Goal: Check status: Check status

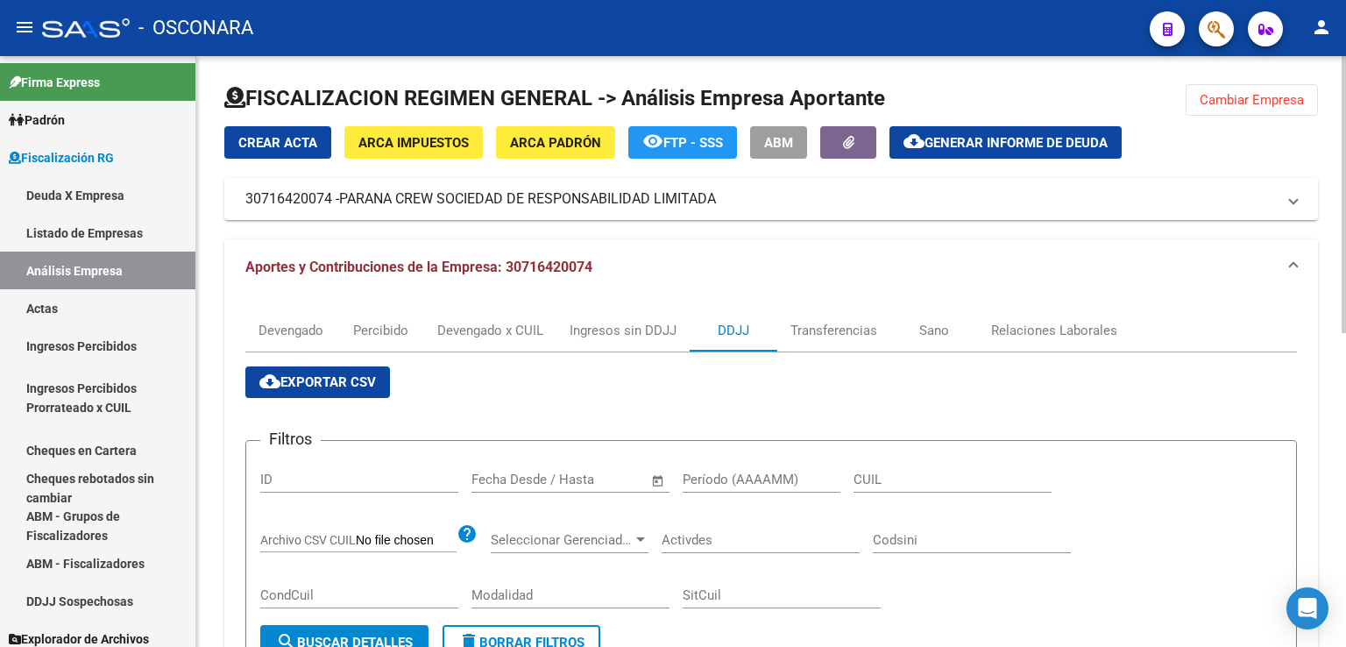
click at [1273, 103] on span "Cambiar Empresa" at bounding box center [1252, 100] width 104 height 16
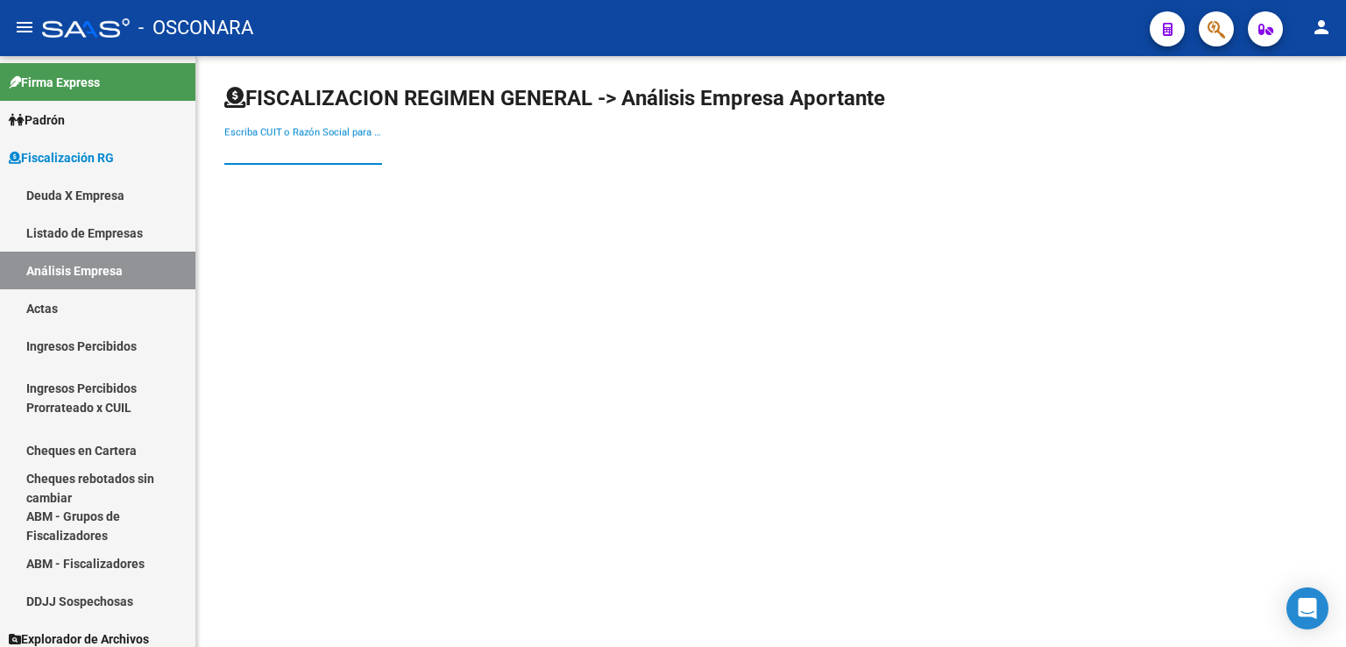
click at [324, 152] on input "Escriba CUIT o Razón Social para buscar" at bounding box center [303, 151] width 158 height 16
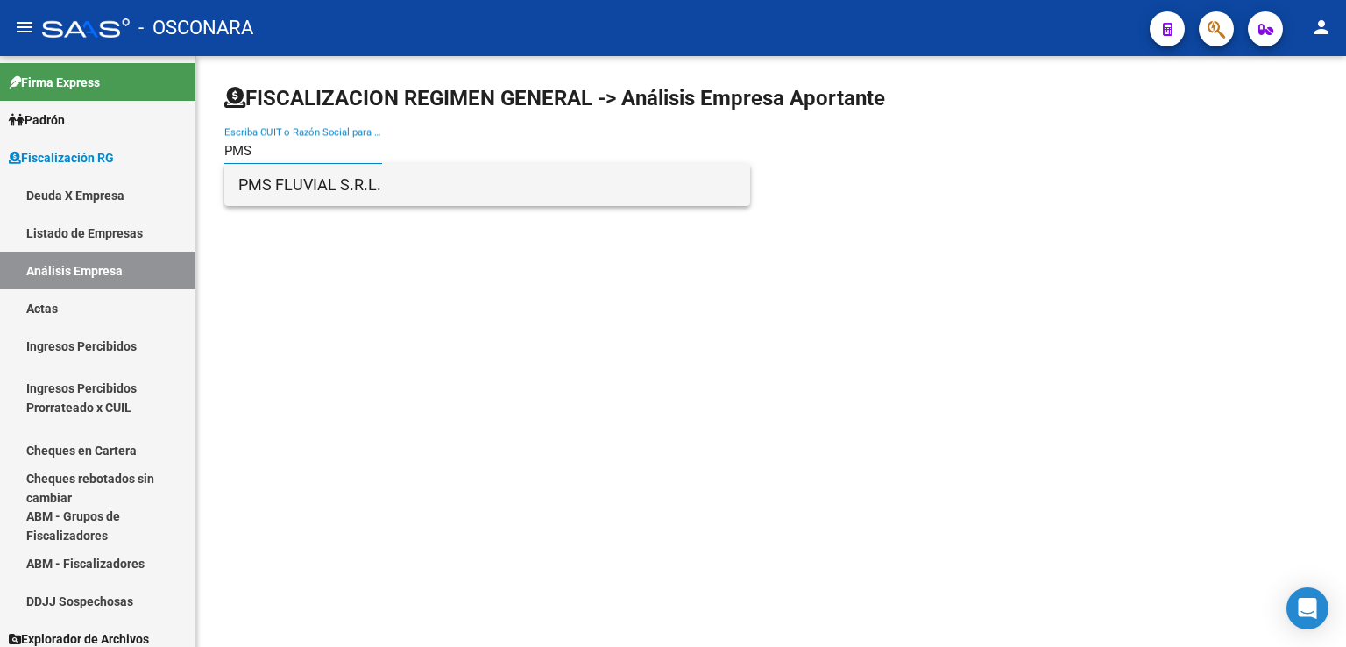
type input "PMS"
click at [310, 196] on span "PMS FLUVIAL S.R.L." at bounding box center [487, 185] width 498 height 42
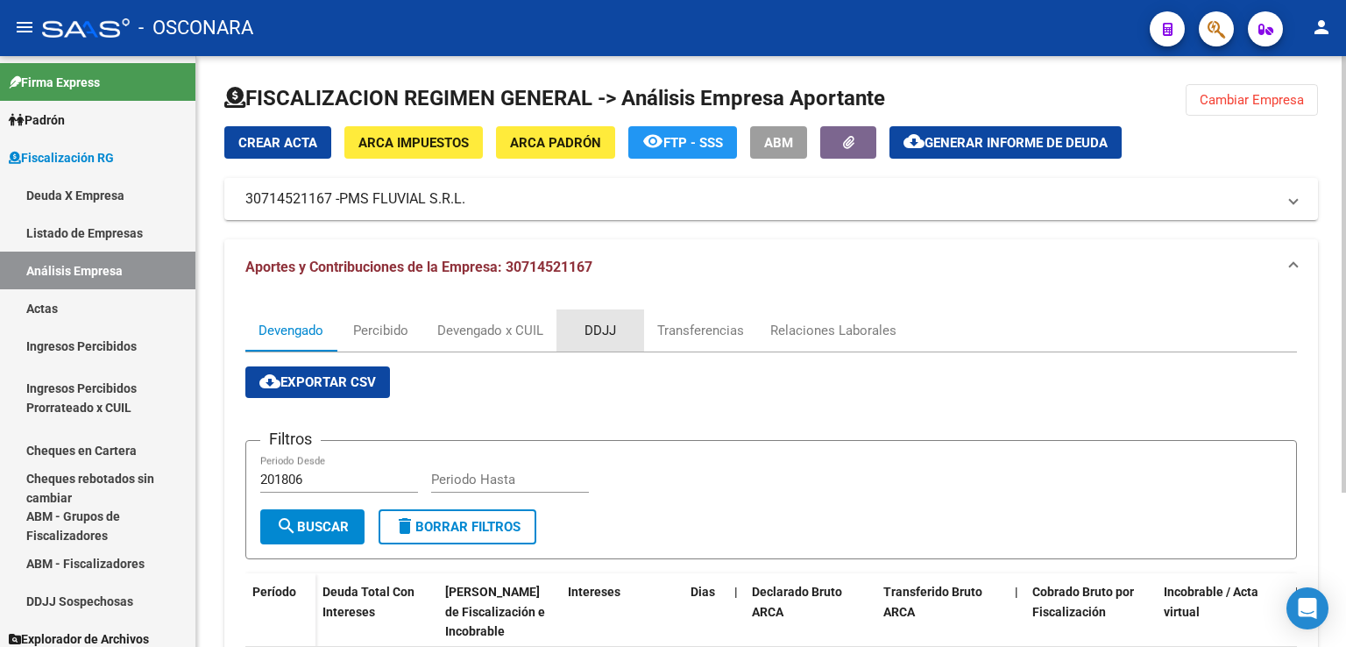
click at [628, 318] on div "DDJJ" at bounding box center [601, 330] width 88 height 42
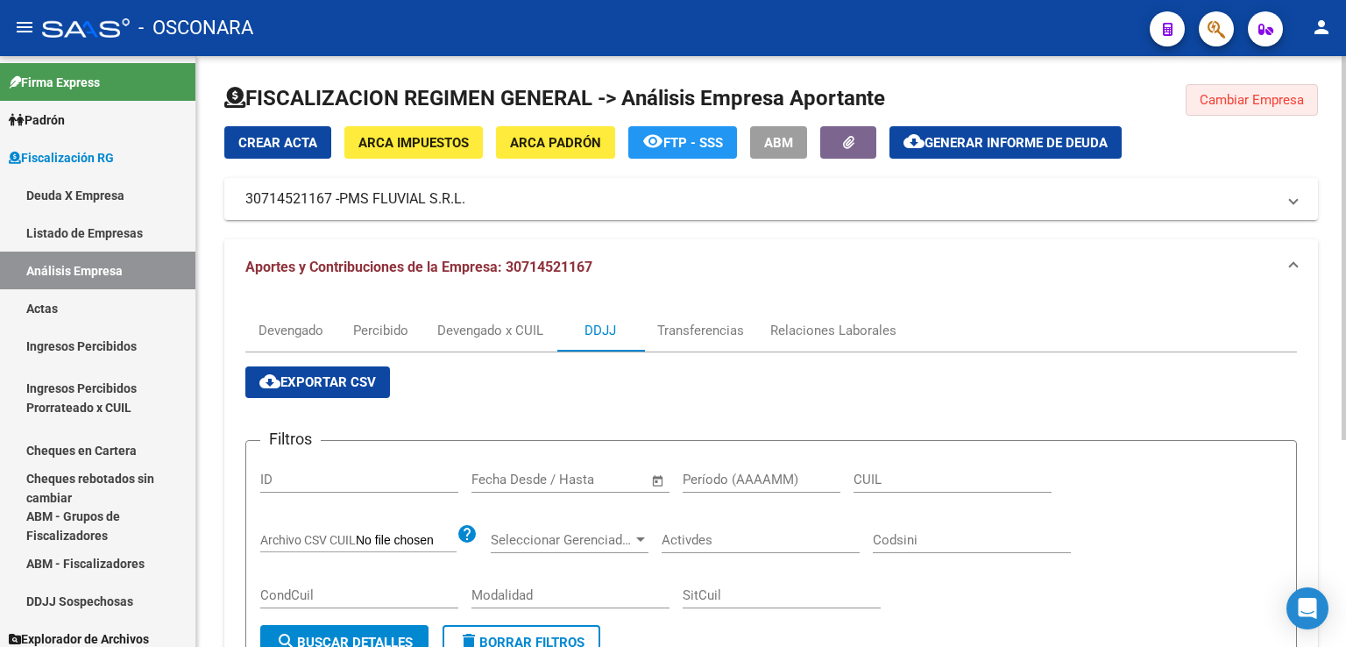
drag, startPoint x: 1265, startPoint y: 96, endPoint x: 863, endPoint y: 197, distance: 414.1
click at [1264, 96] on span "Cambiar Empresa" at bounding box center [1252, 100] width 104 height 16
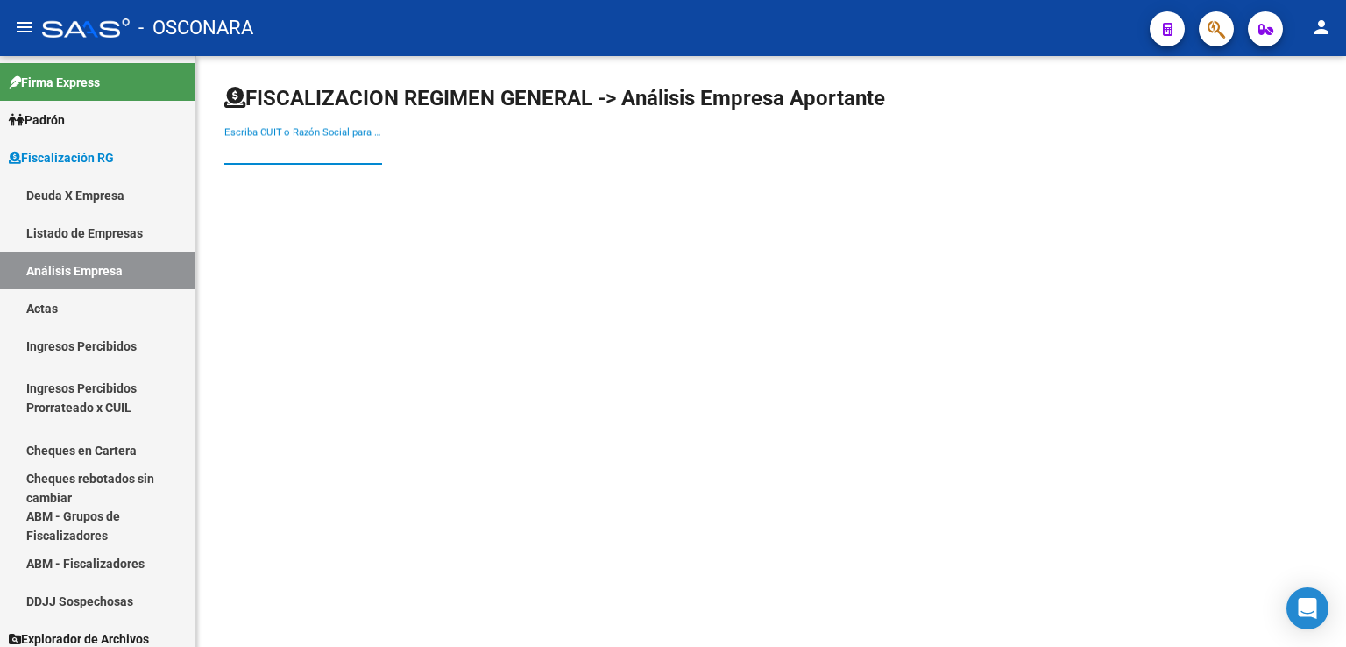
click at [306, 156] on input "Escriba CUIT o Razón Social para buscar" at bounding box center [303, 151] width 158 height 16
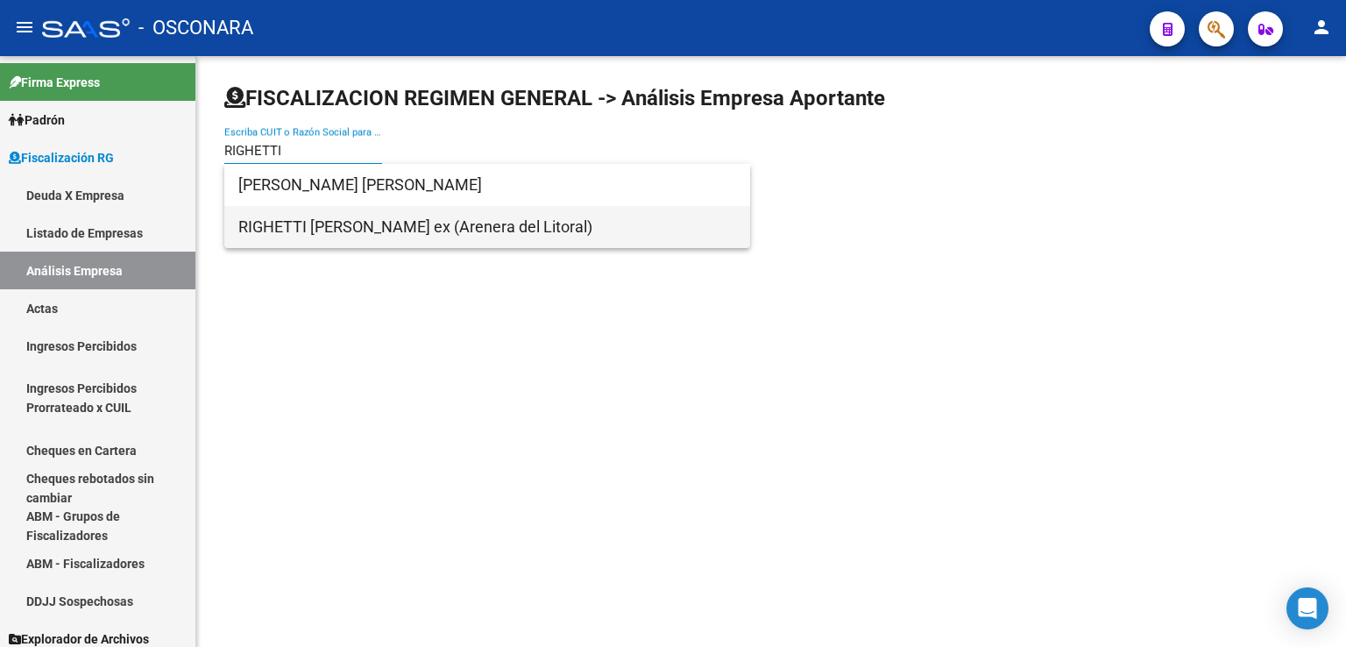
type input "RIGHETTI"
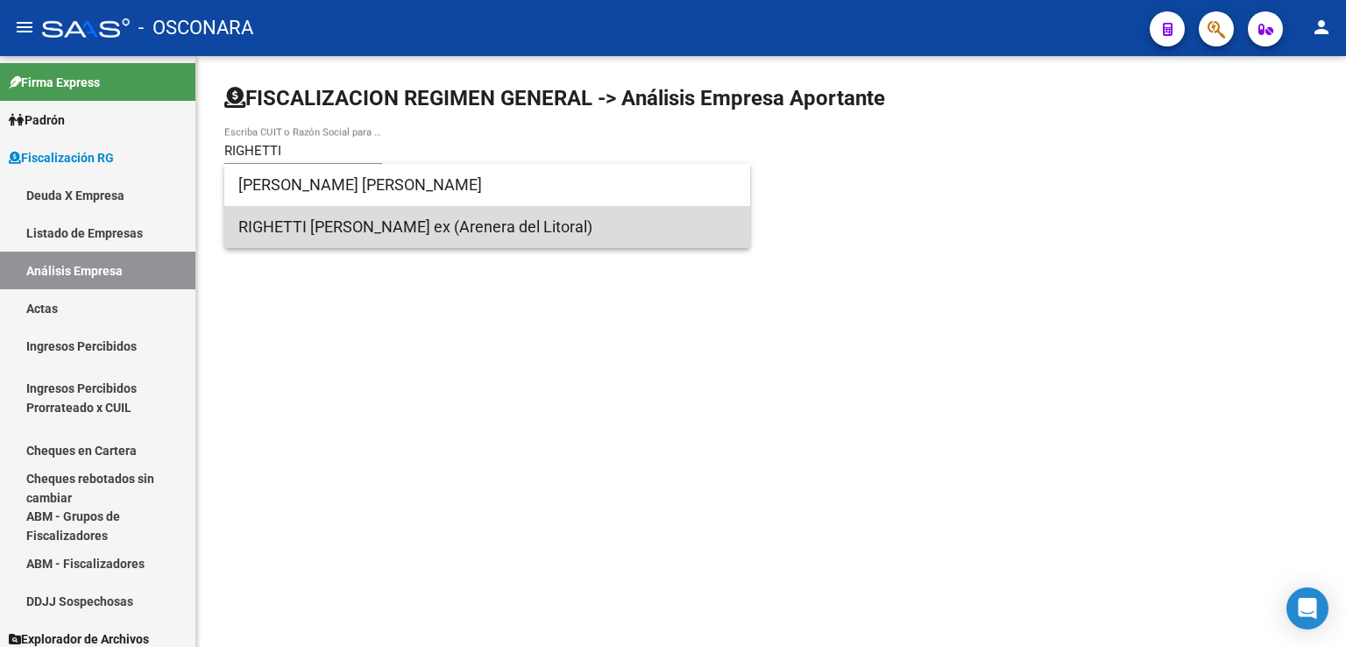
click at [361, 218] on span "RIGHETTI [PERSON_NAME] ex (Arenera del Litoral)" at bounding box center [487, 227] width 498 height 42
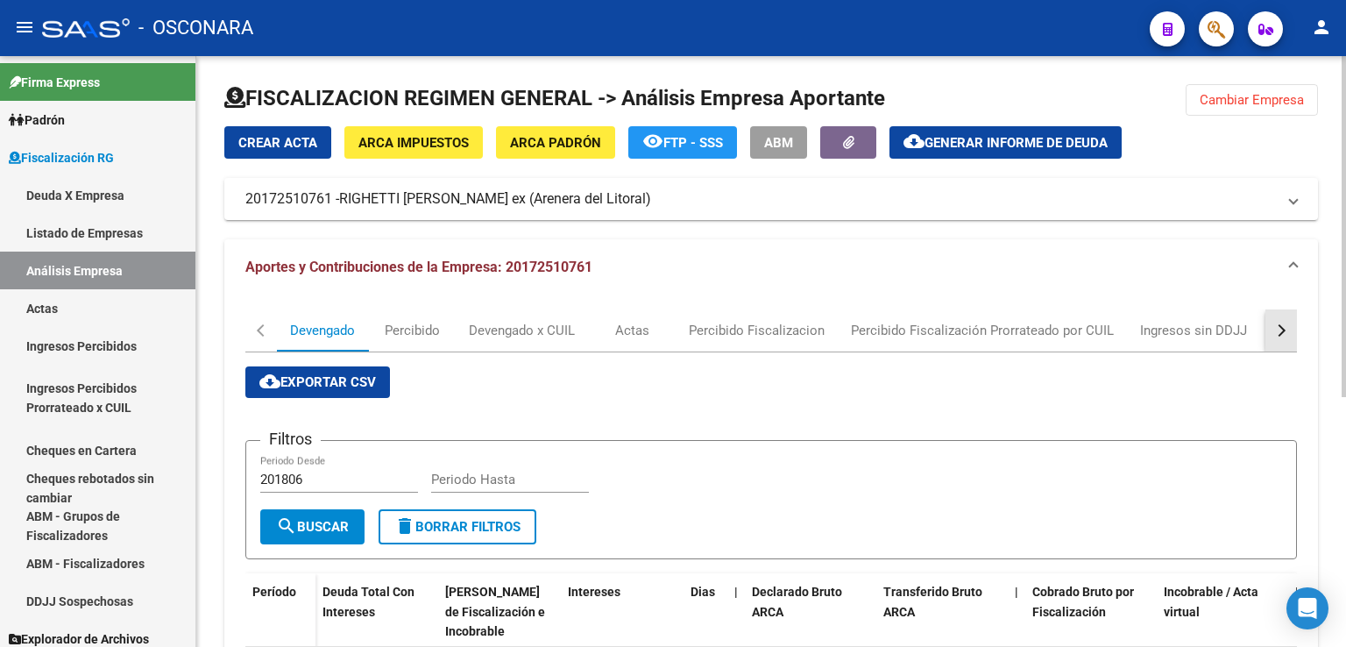
click at [1277, 330] on div "button" at bounding box center [1279, 330] width 12 height 12
click at [948, 334] on div "DDJJ" at bounding box center [962, 330] width 32 height 19
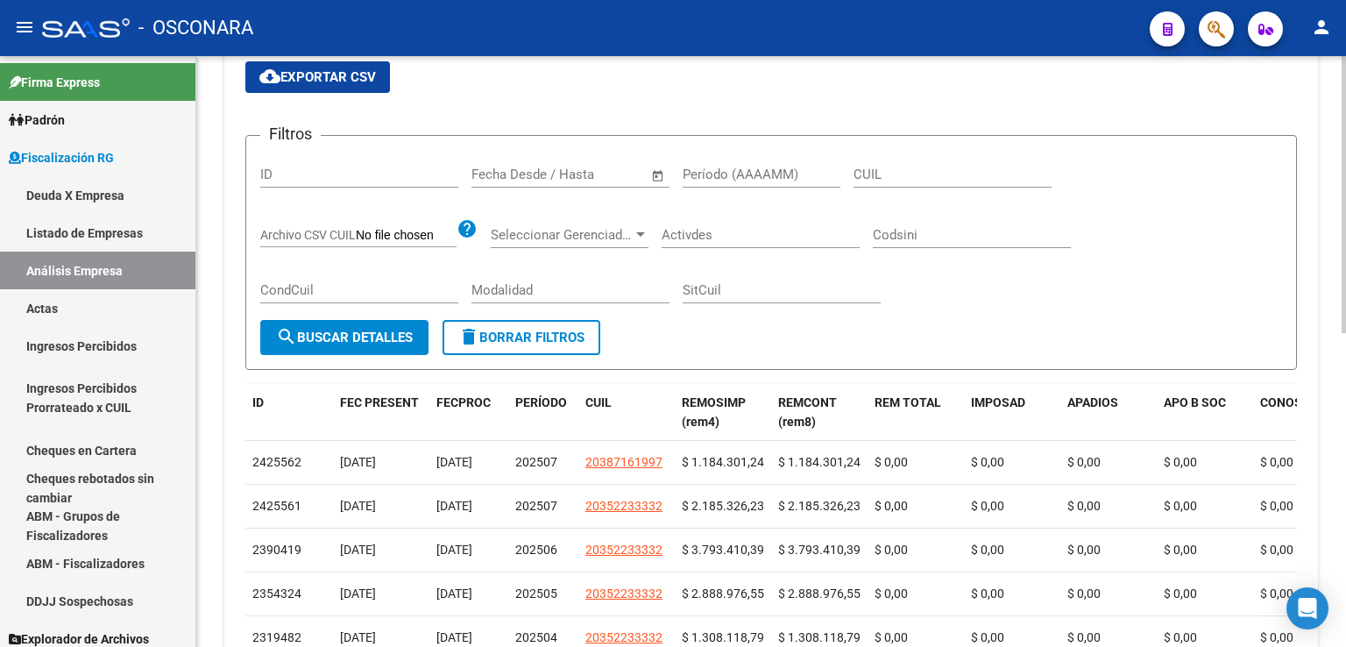
scroll to position [438, 0]
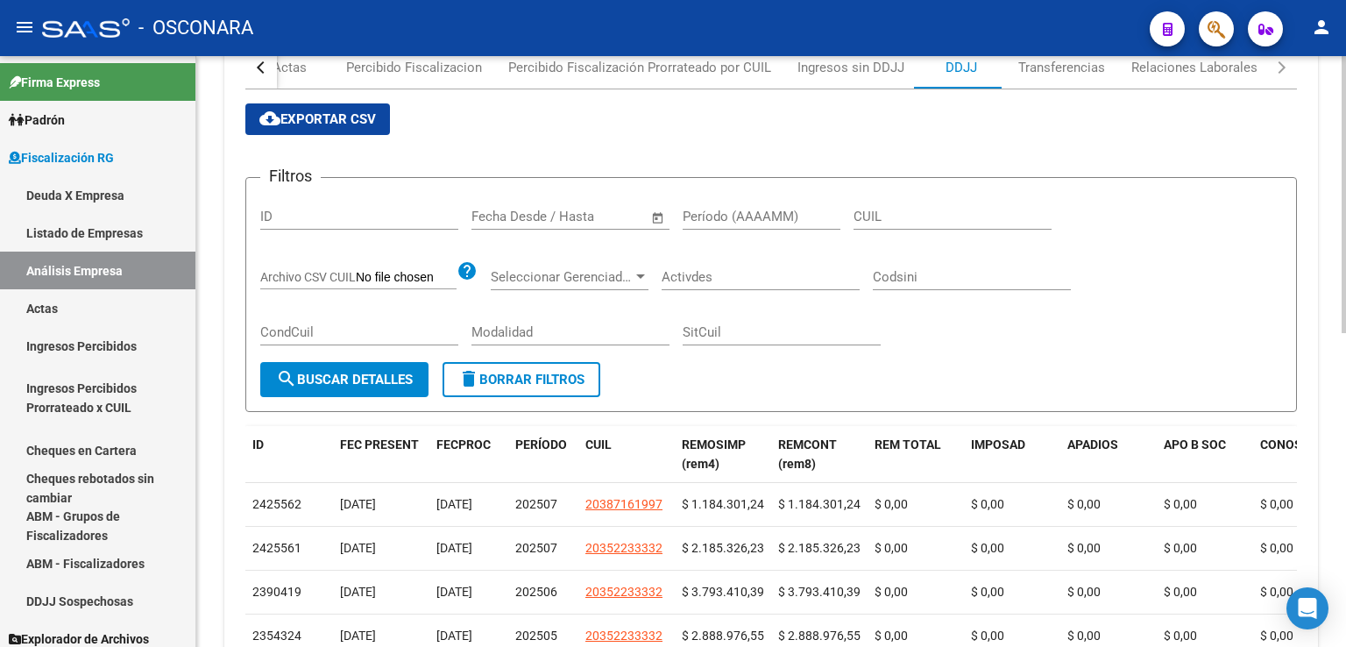
click at [372, 120] on span "cloud_download Exportar CSV" at bounding box center [317, 119] width 117 height 16
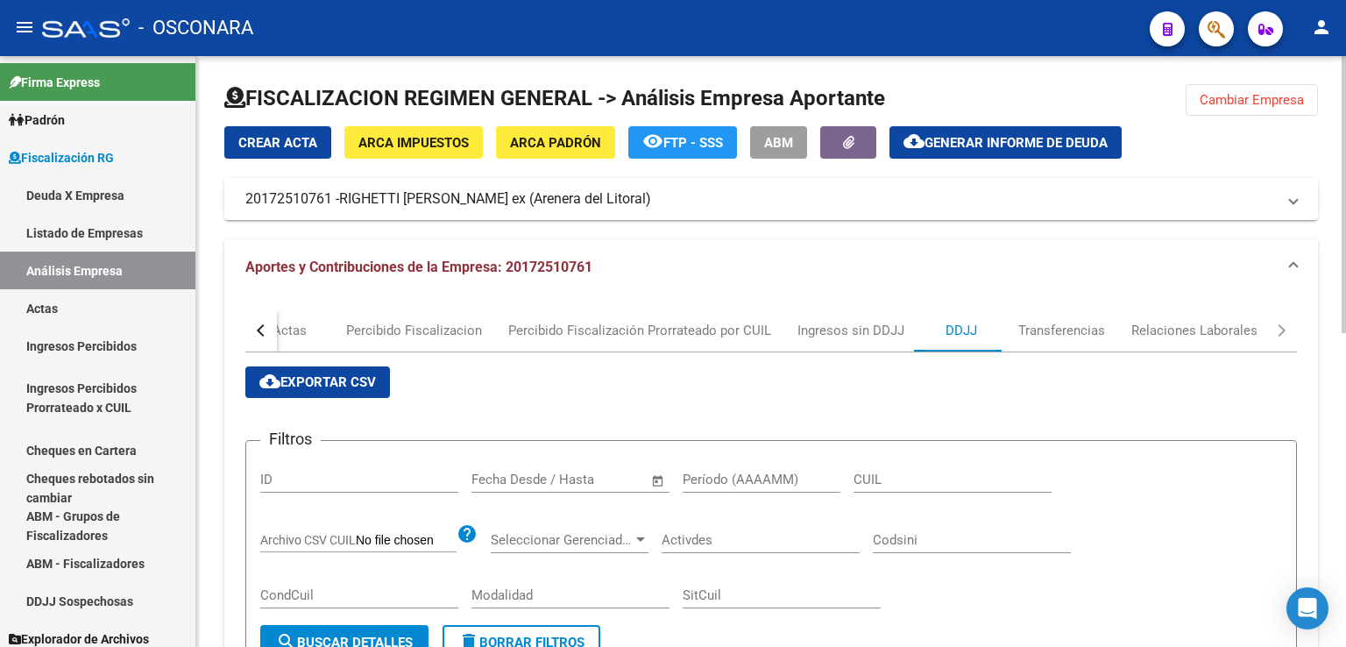
click at [1212, 103] on span "Cambiar Empresa" at bounding box center [1252, 100] width 104 height 16
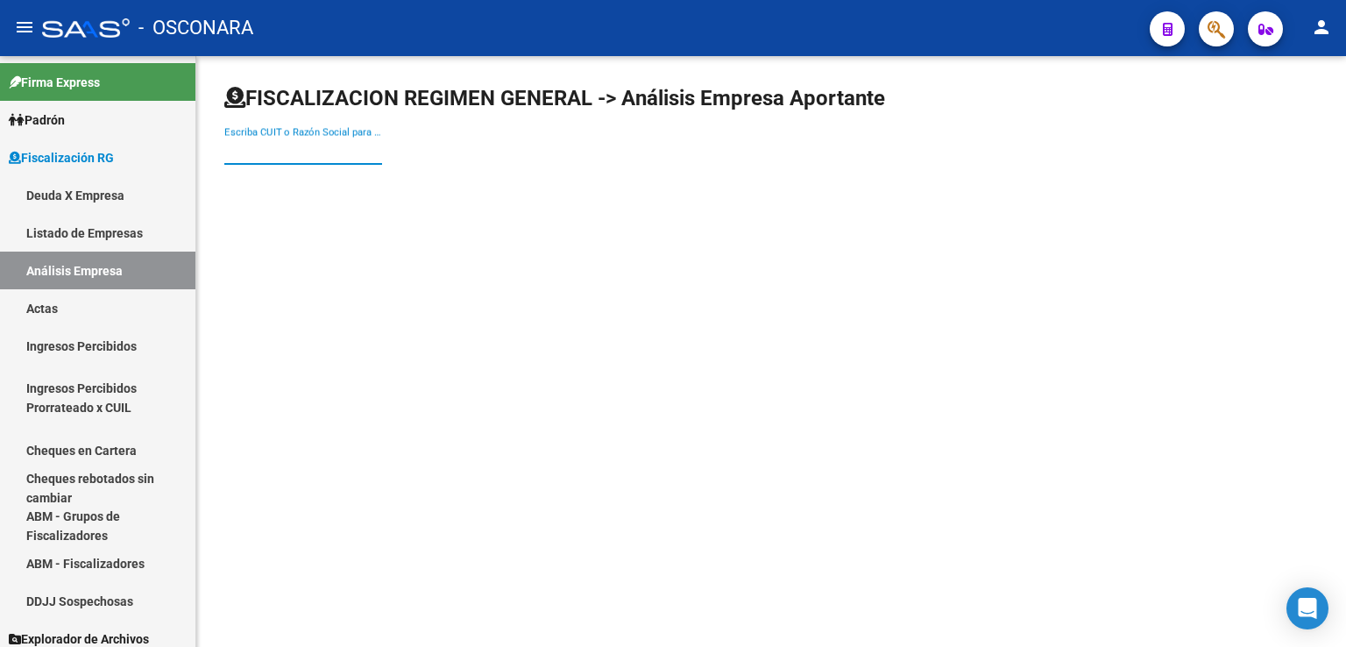
click at [351, 155] on input "Escriba CUIT o Razón Social para buscar" at bounding box center [303, 151] width 158 height 16
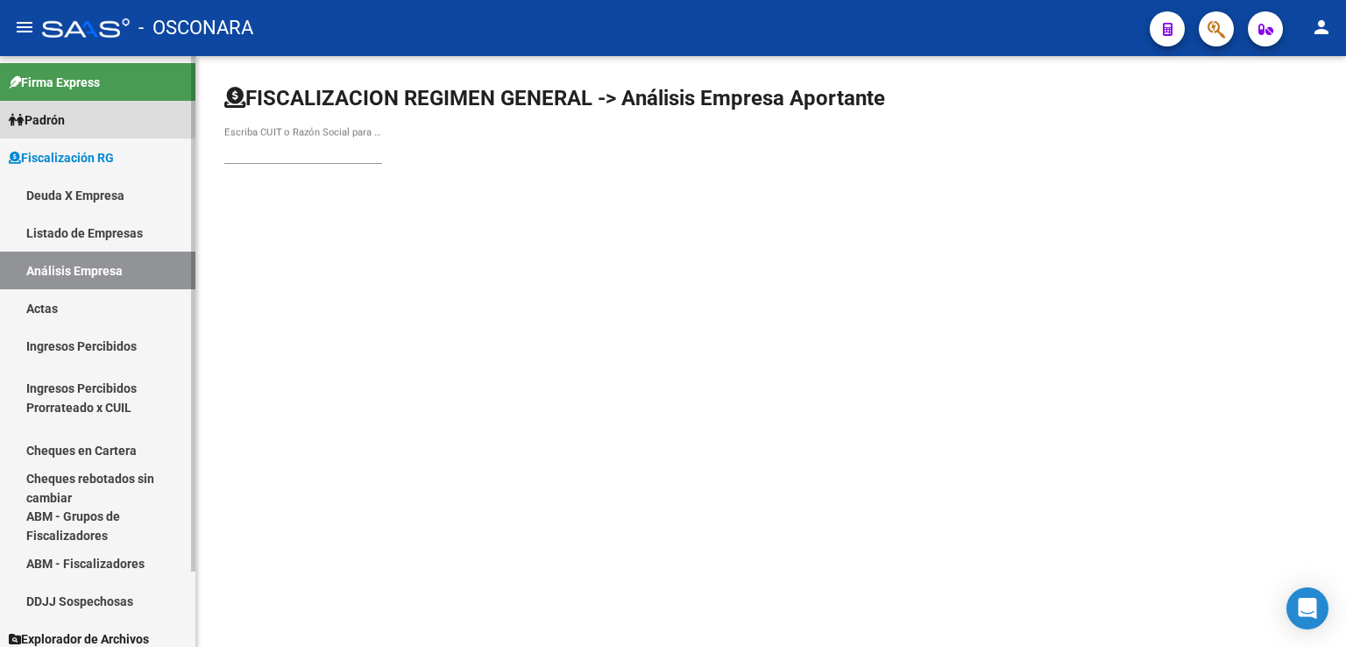
click at [95, 119] on link "Padrón" at bounding box center [97, 120] width 195 height 38
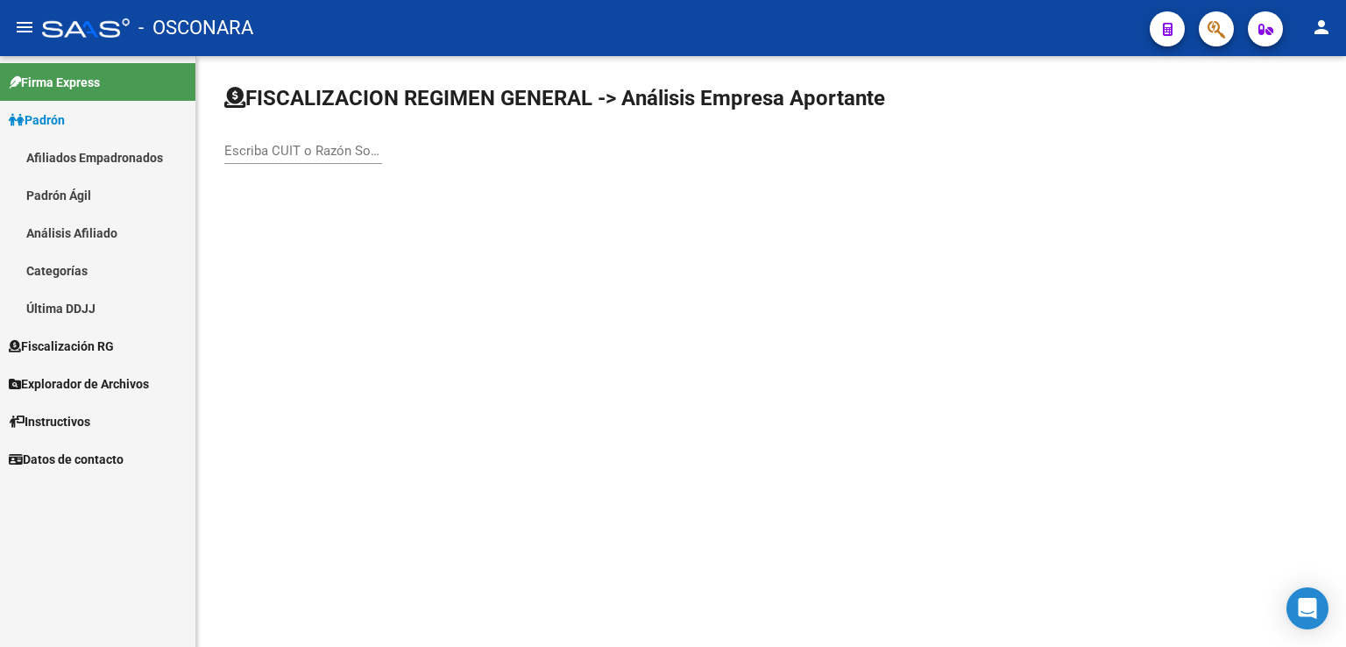
click at [109, 198] on link "Padrón Ágil" at bounding box center [97, 195] width 195 height 38
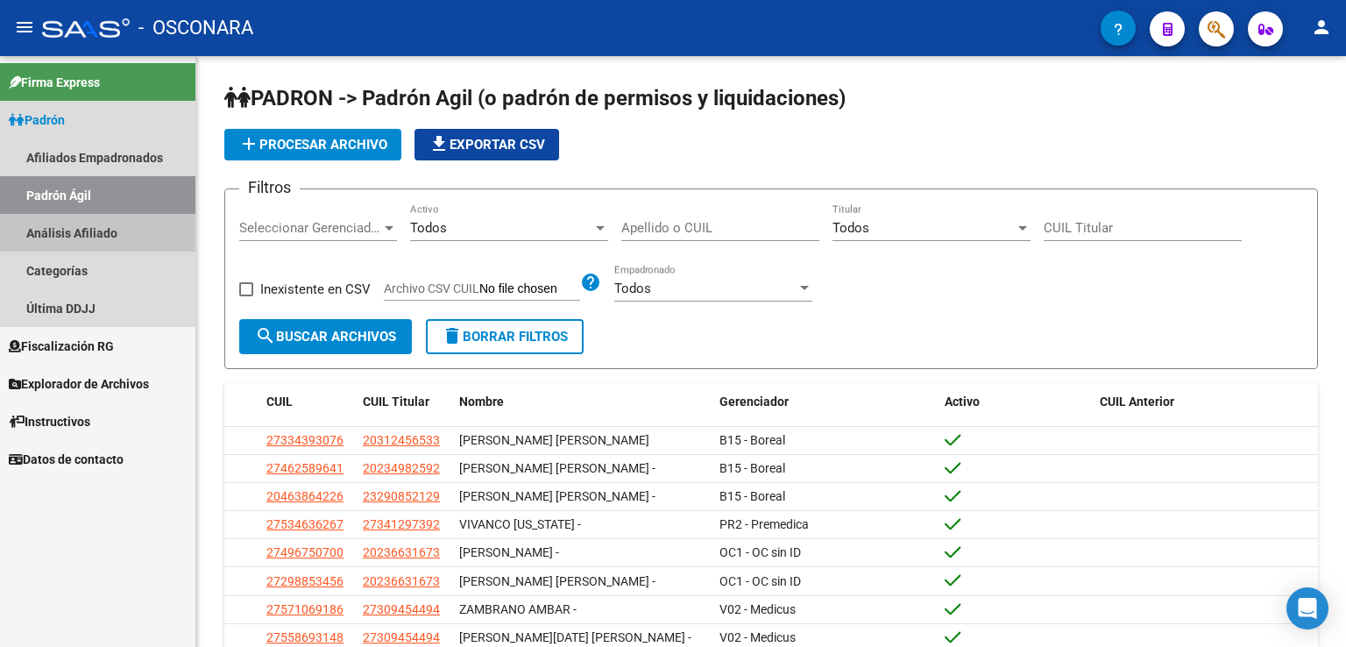
click at [137, 232] on link "Análisis Afiliado" at bounding box center [97, 233] width 195 height 38
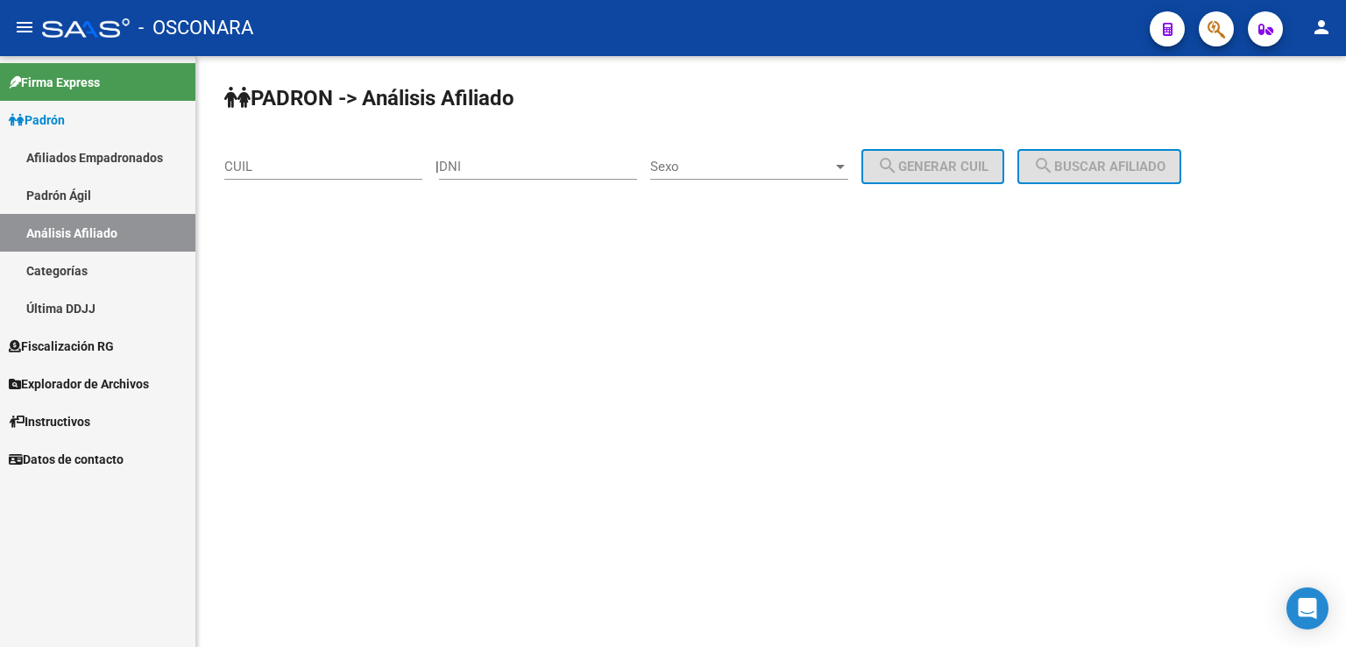
click at [277, 169] on input "CUIL" at bounding box center [323, 167] width 198 height 16
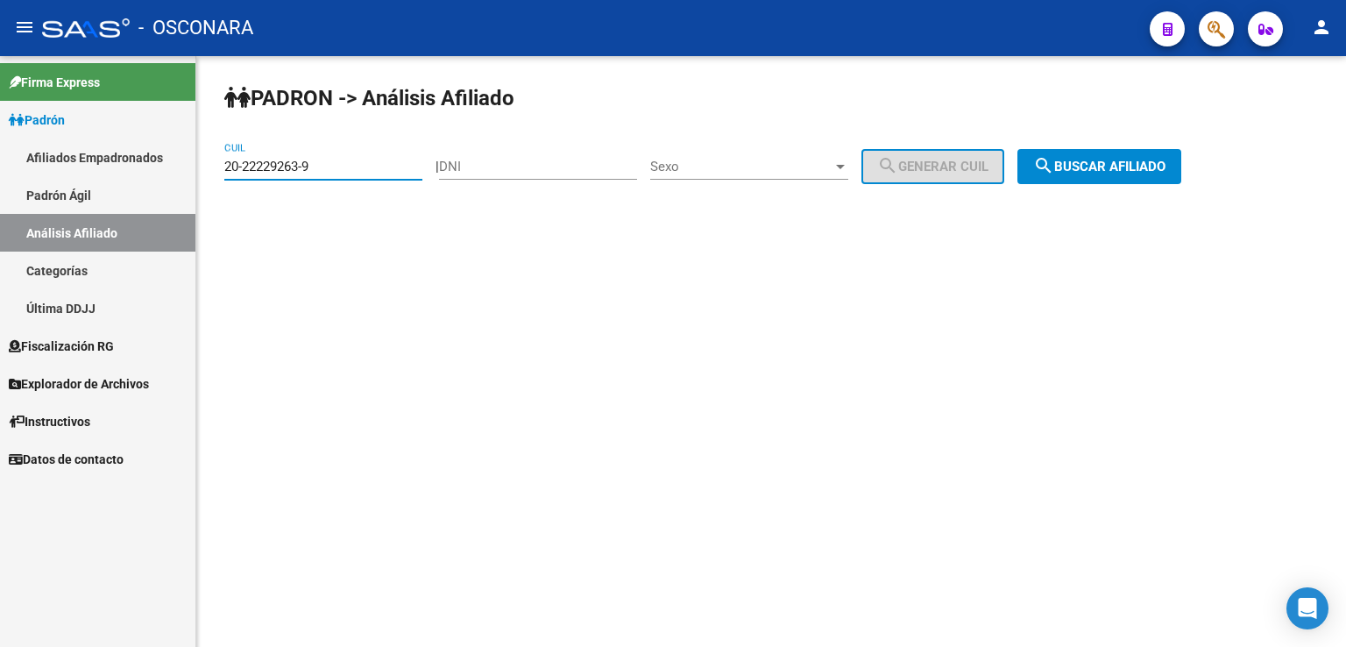
type input "20-22229263-9"
click at [1166, 163] on span "search Buscar afiliado" at bounding box center [1099, 167] width 132 height 16
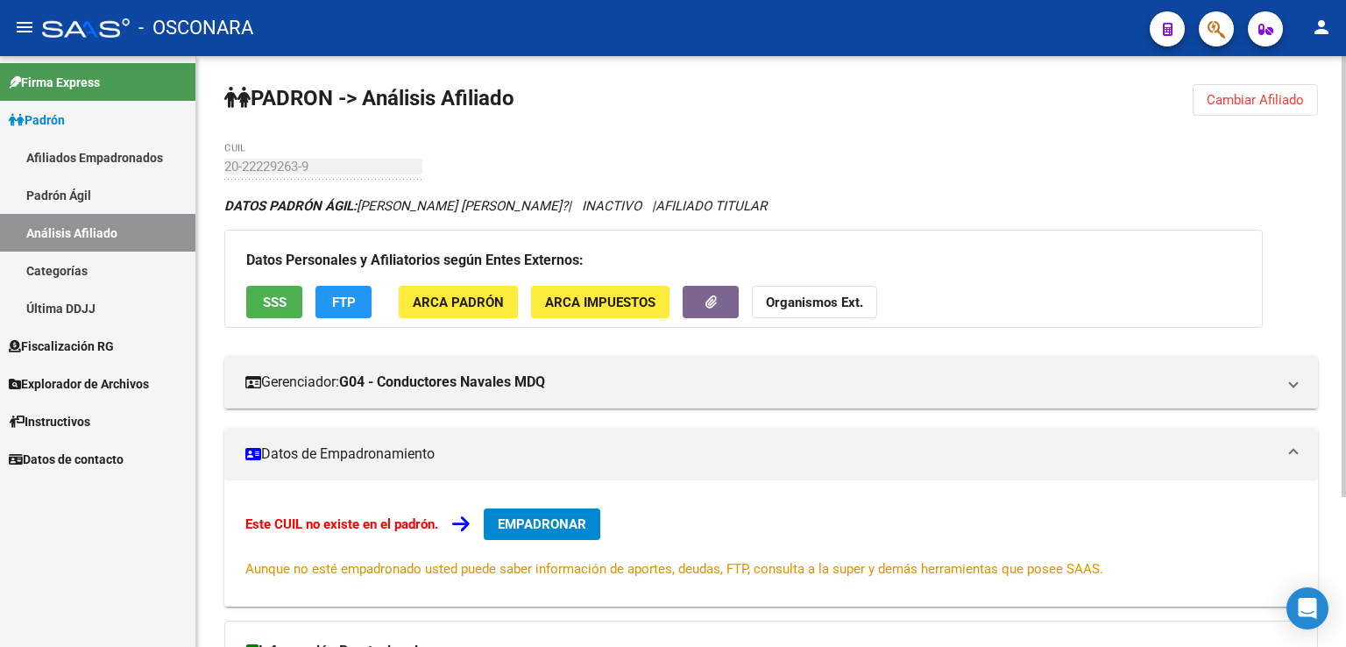
scroll to position [201, 0]
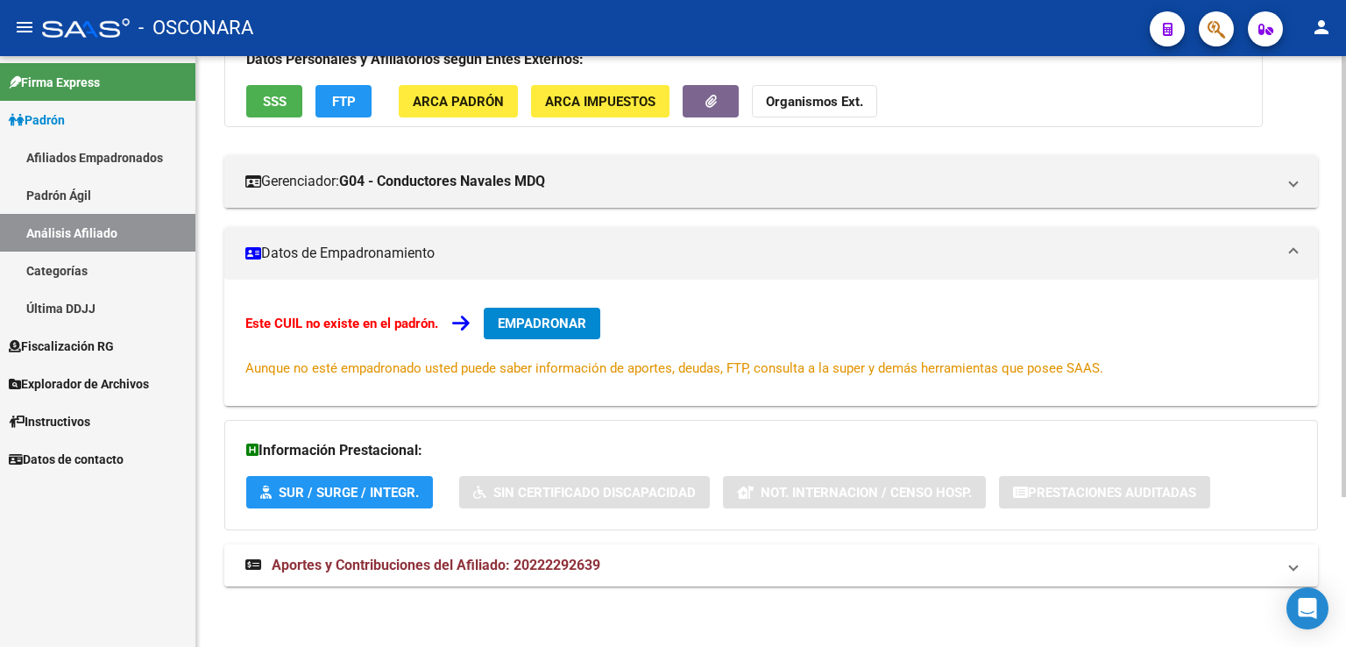
click at [540, 564] on span "Aportes y Contribuciones del Afiliado: 20222292639" at bounding box center [436, 565] width 329 height 17
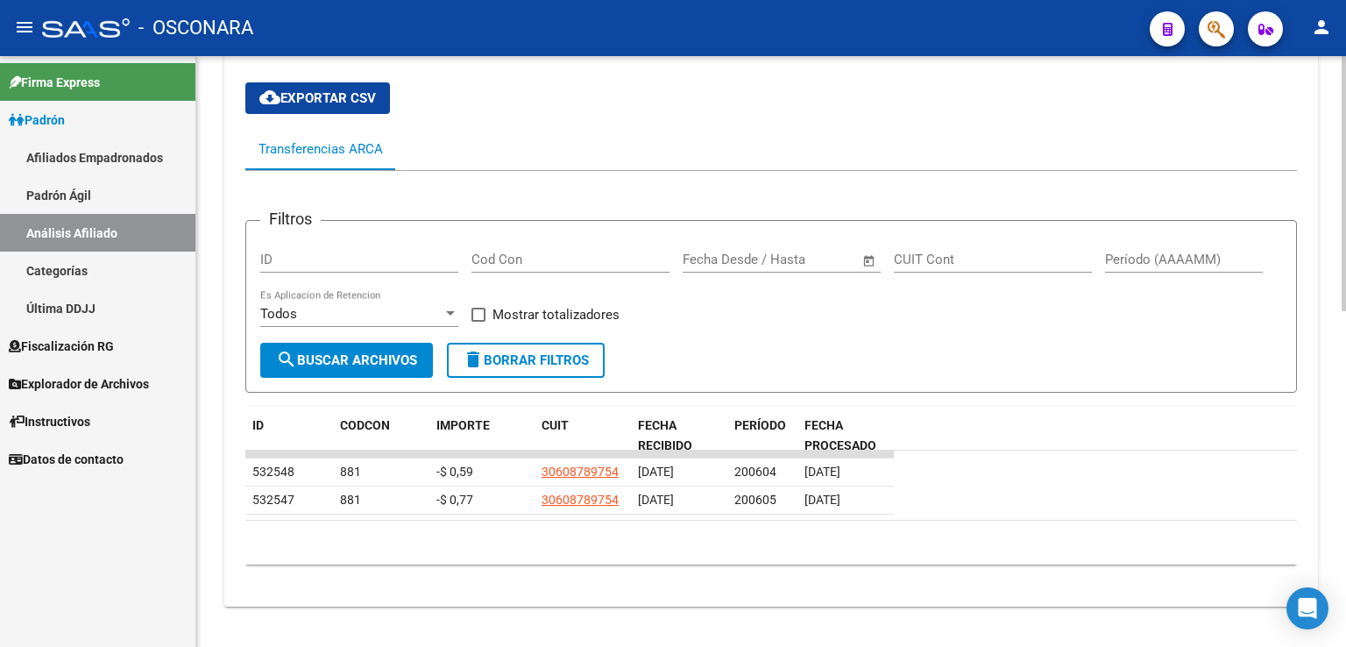
scroll to position [778, 0]
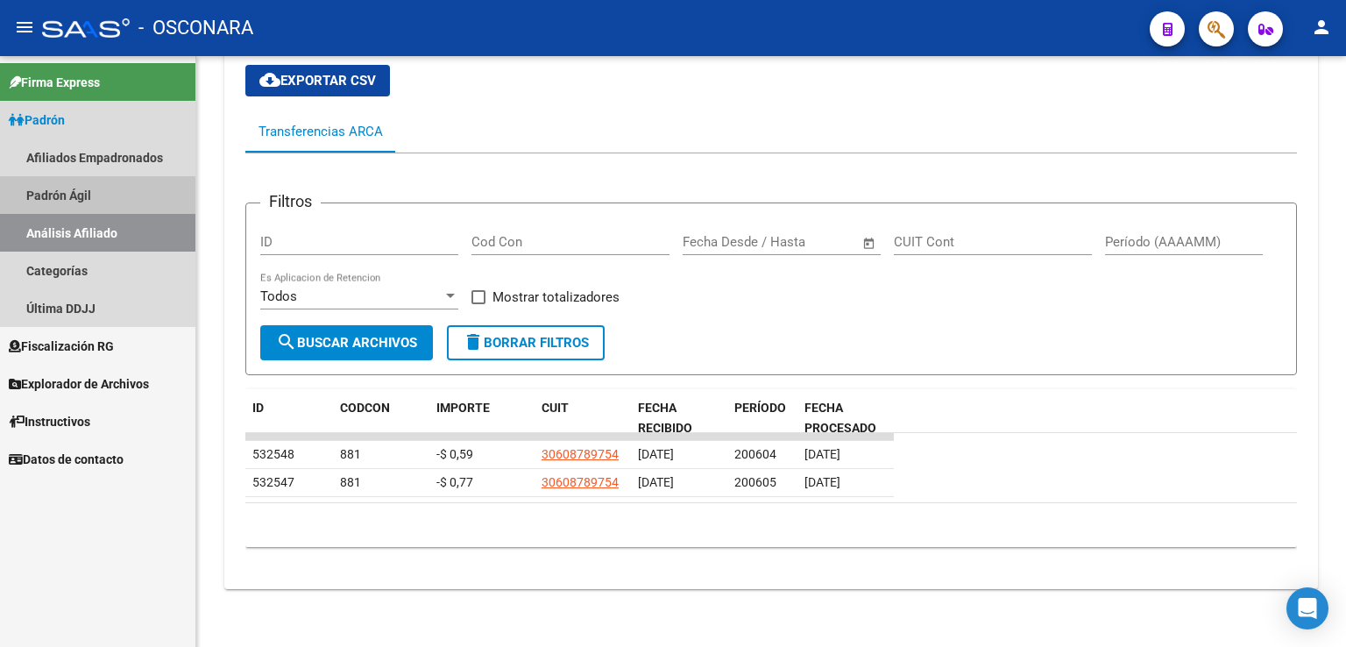
click at [86, 195] on link "Padrón Ágil" at bounding box center [97, 195] width 195 height 38
